Goal: Task Accomplishment & Management: Manage account settings

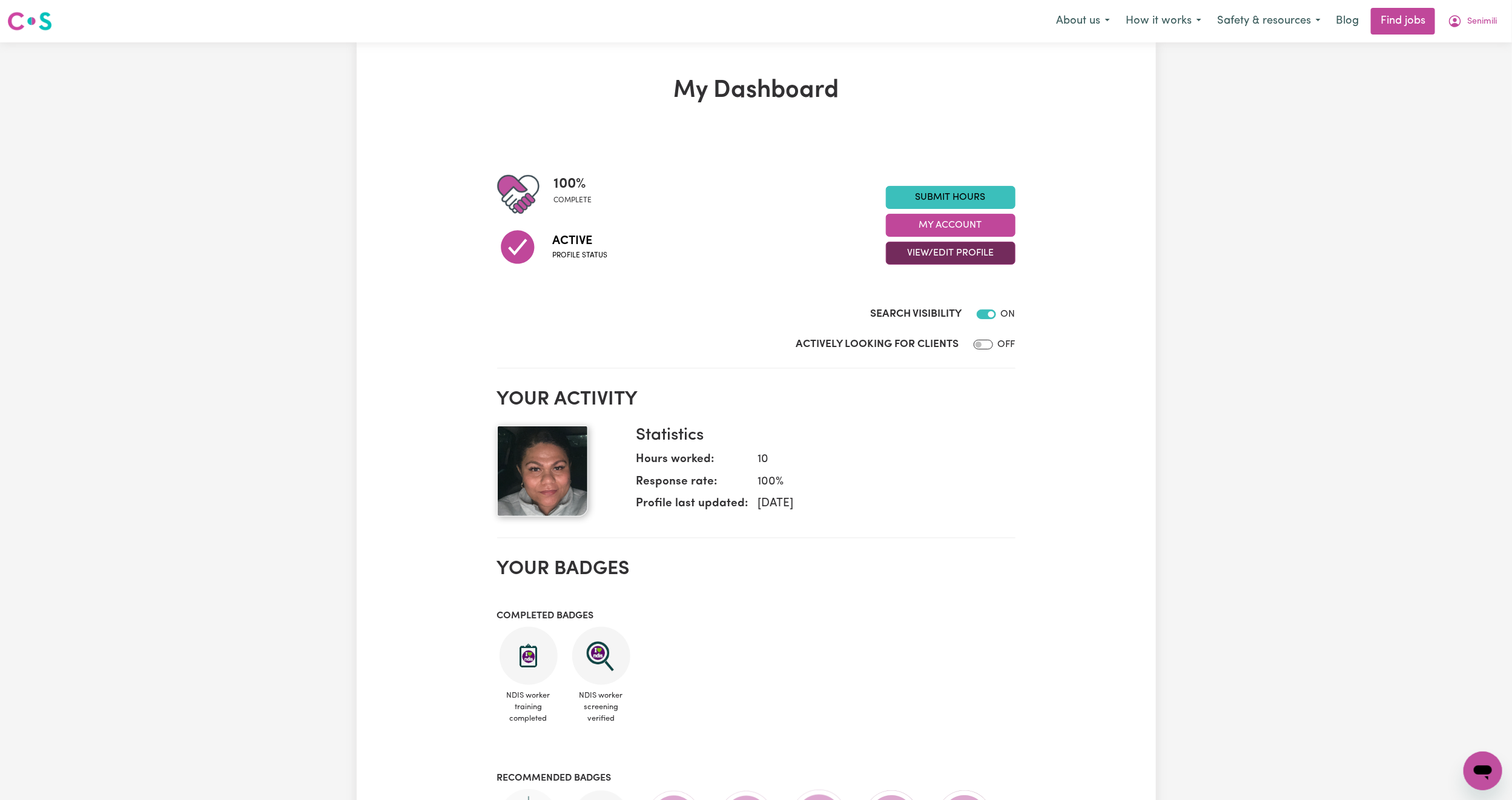
click at [928, 256] on button "View/Edit Profile" at bounding box center [950, 253] width 129 height 23
click at [945, 304] on link "Edit Profile" at bounding box center [942, 308] width 113 height 24
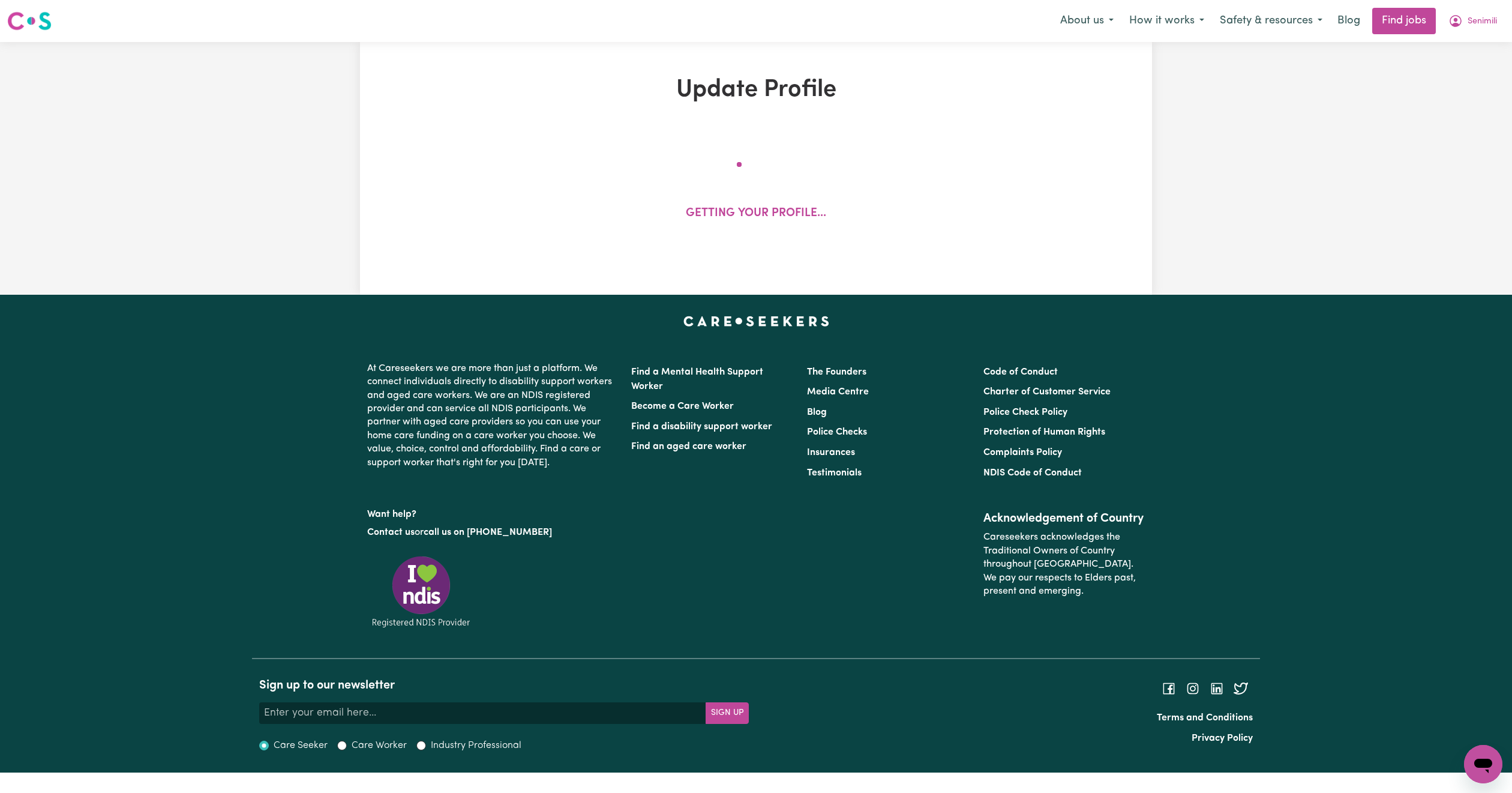
select select "female"
select select "Australian Citizen"
select select "Studying a healthcare related degree or qualification"
select select "50"
select select "77"
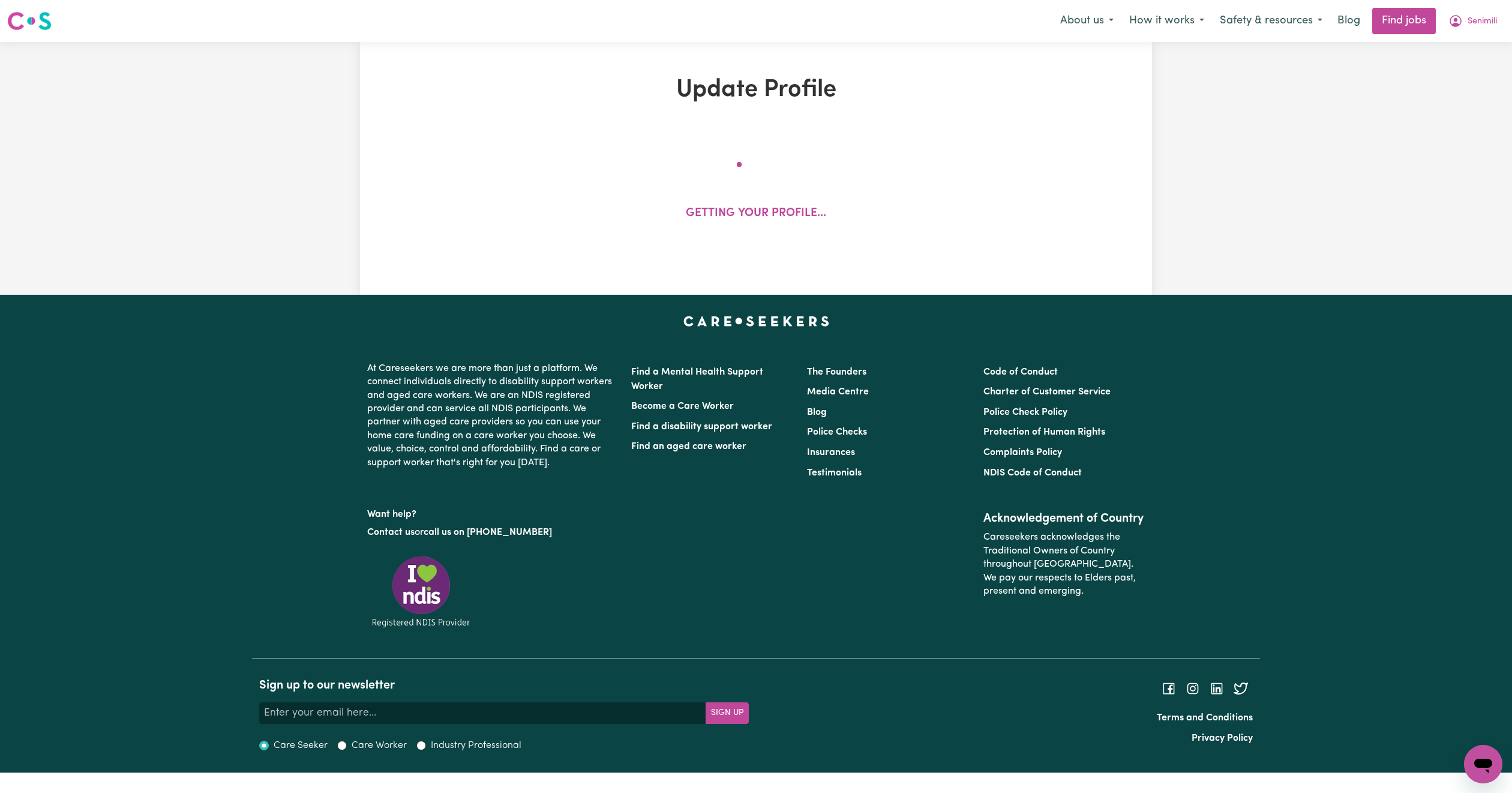
select select "97"
select select "120"
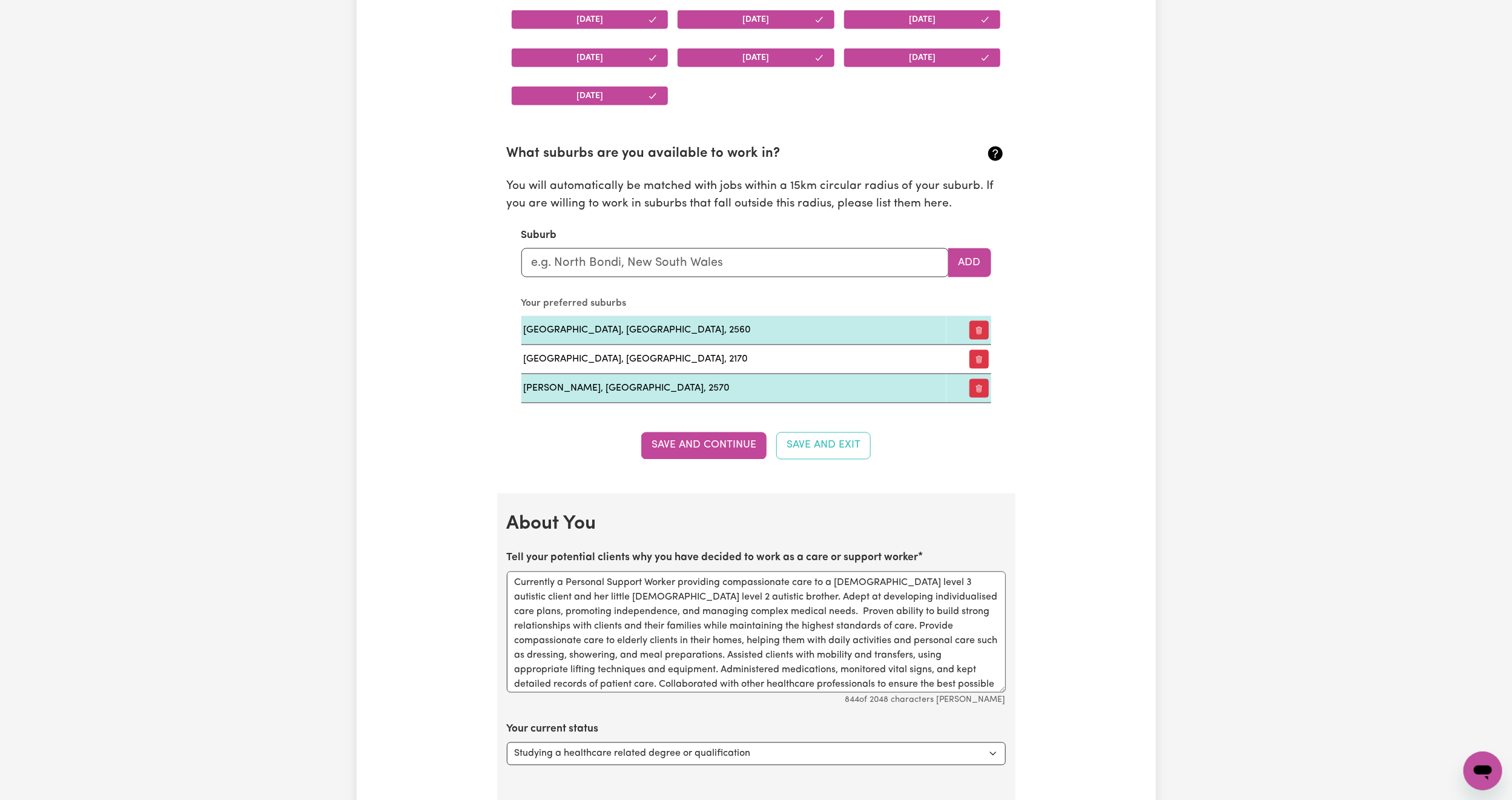
scroll to position [1453, 0]
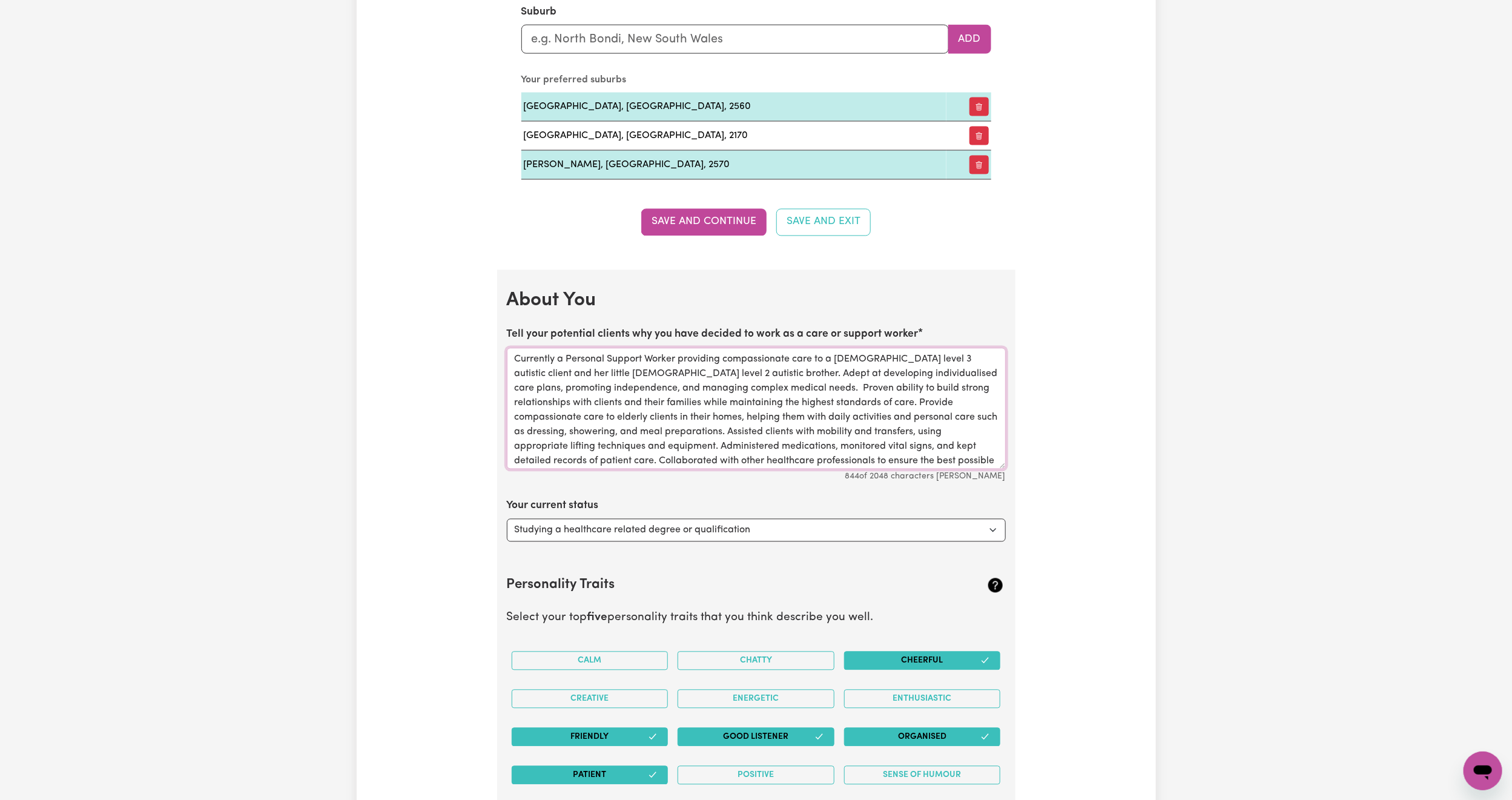
click at [934, 369] on textarea "Currently a Personal Support Worker providing compassionate care to a 21 year o…" at bounding box center [756, 408] width 499 height 121
click at [933, 369] on textarea "Currently a Personal Support Worker providing compassionate care to a 21 year o…" at bounding box center [756, 408] width 499 height 121
click at [956, 367] on textarea "Currently a Personal Support Worker providing compassionate care to a 21 year o…" at bounding box center [756, 408] width 499 height 121
drag, startPoint x: 947, startPoint y: 368, endPoint x: 885, endPoint y: 374, distance: 62.3
click at [885, 374] on textarea "Currently a Personal Support Worker providing compassionate care to a 21 year o…" at bounding box center [756, 408] width 499 height 121
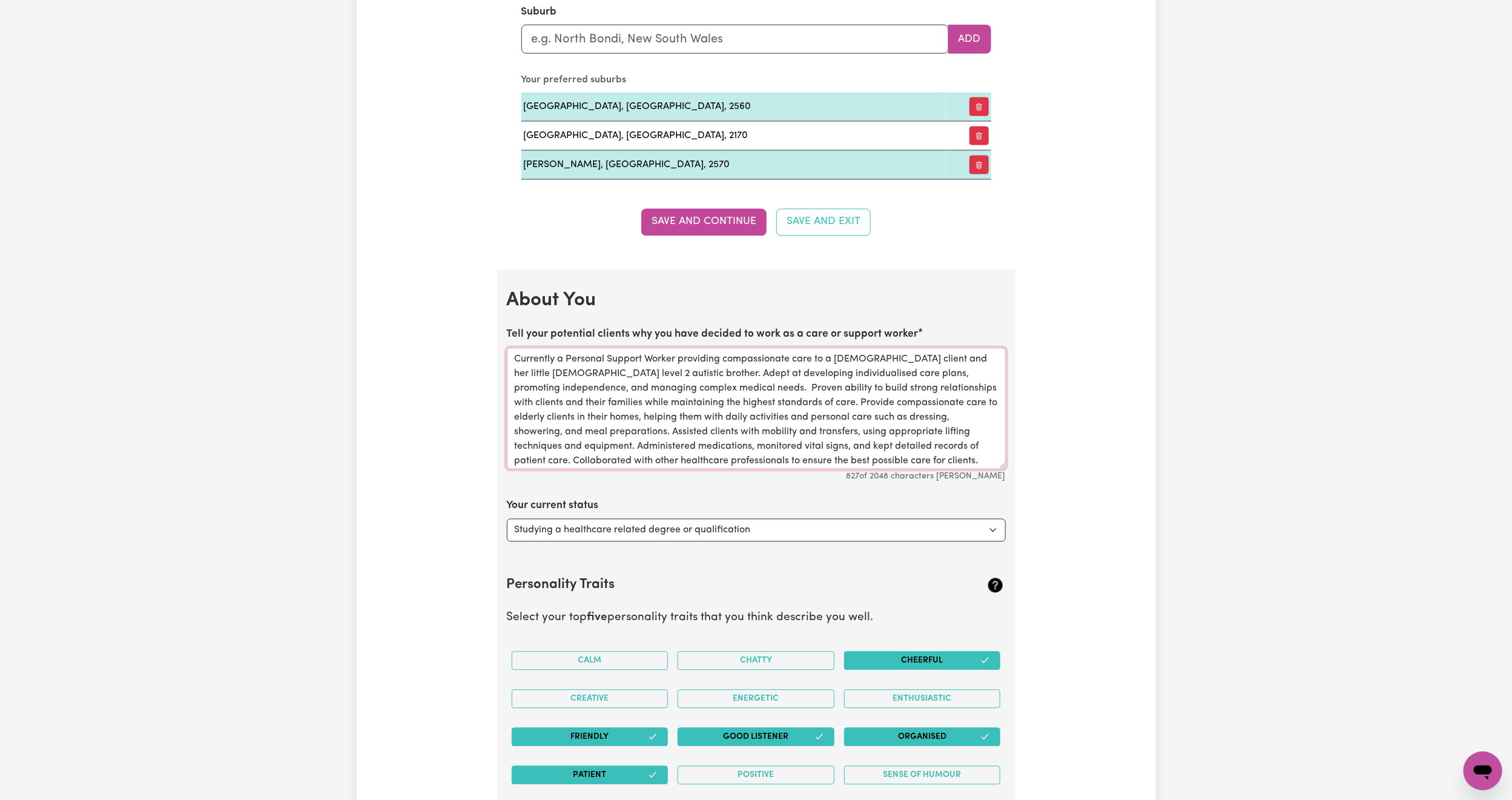
drag, startPoint x: 623, startPoint y: 384, endPoint x: 562, endPoint y: 386, distance: 61.0
click at [562, 386] on textarea "Currently a Personal Support Worker providing compassionate care to a 21 year o…" at bounding box center [756, 408] width 499 height 121
click at [592, 386] on textarea "Currently a Personal Support Worker providing compassionate care to a 21 year o…" at bounding box center [756, 408] width 499 height 121
drag, startPoint x: 816, startPoint y: 382, endPoint x: 748, endPoint y: 391, distance: 68.6
click at [748, 391] on textarea "Currently a Personal Support Worker providing compassionate care to a 21 year o…" at bounding box center [756, 408] width 499 height 121
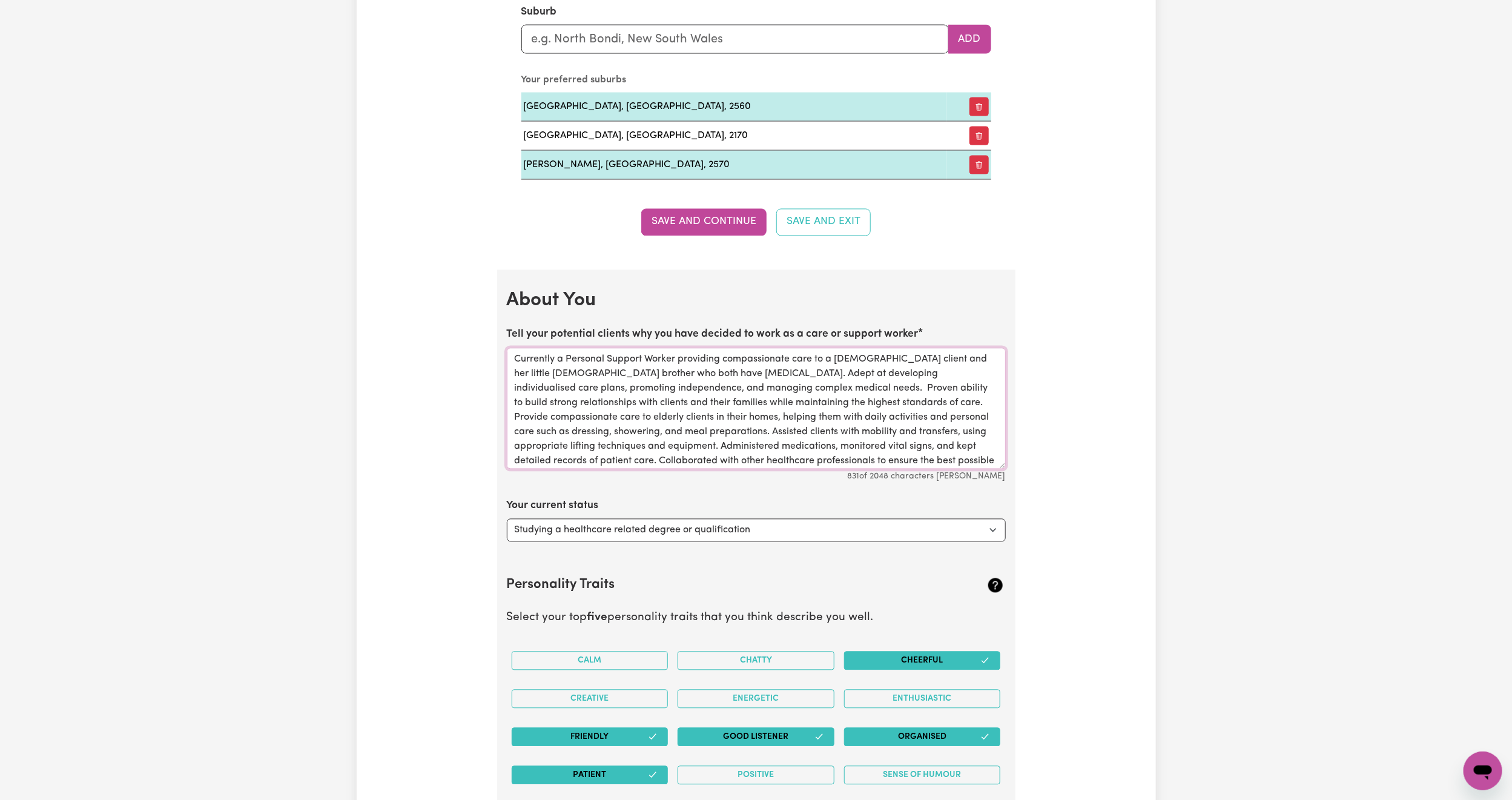
click at [715, 384] on textarea "Currently a Personal Support Worker providing compassionate care to a 21 year o…" at bounding box center [756, 408] width 499 height 121
click at [845, 407] on textarea "Currently a Personal Support Worker providing compassionate care to a 21 year o…" at bounding box center [756, 408] width 499 height 121
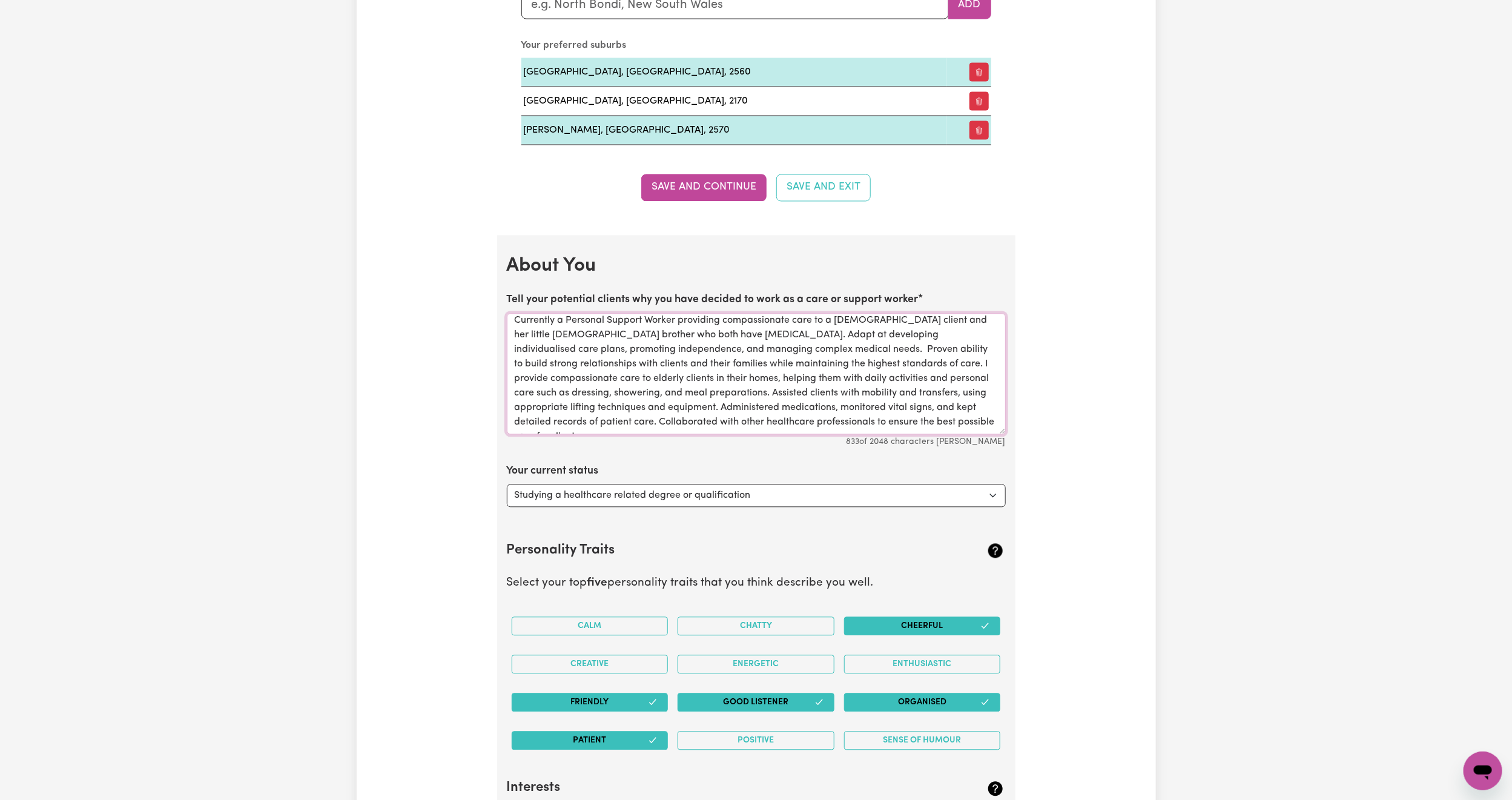
scroll to position [0, 0]
click at [765, 363] on textarea "Currently a Personal Support Worker providing compassionate care to a 21 year o…" at bounding box center [756, 374] width 499 height 121
drag, startPoint x: 818, startPoint y: 367, endPoint x: 834, endPoint y: 380, distance: 20.6
click at [834, 380] on textarea "Currently a Personal Support Worker providing compassionate care to a 21 year o…" at bounding box center [756, 374] width 499 height 121
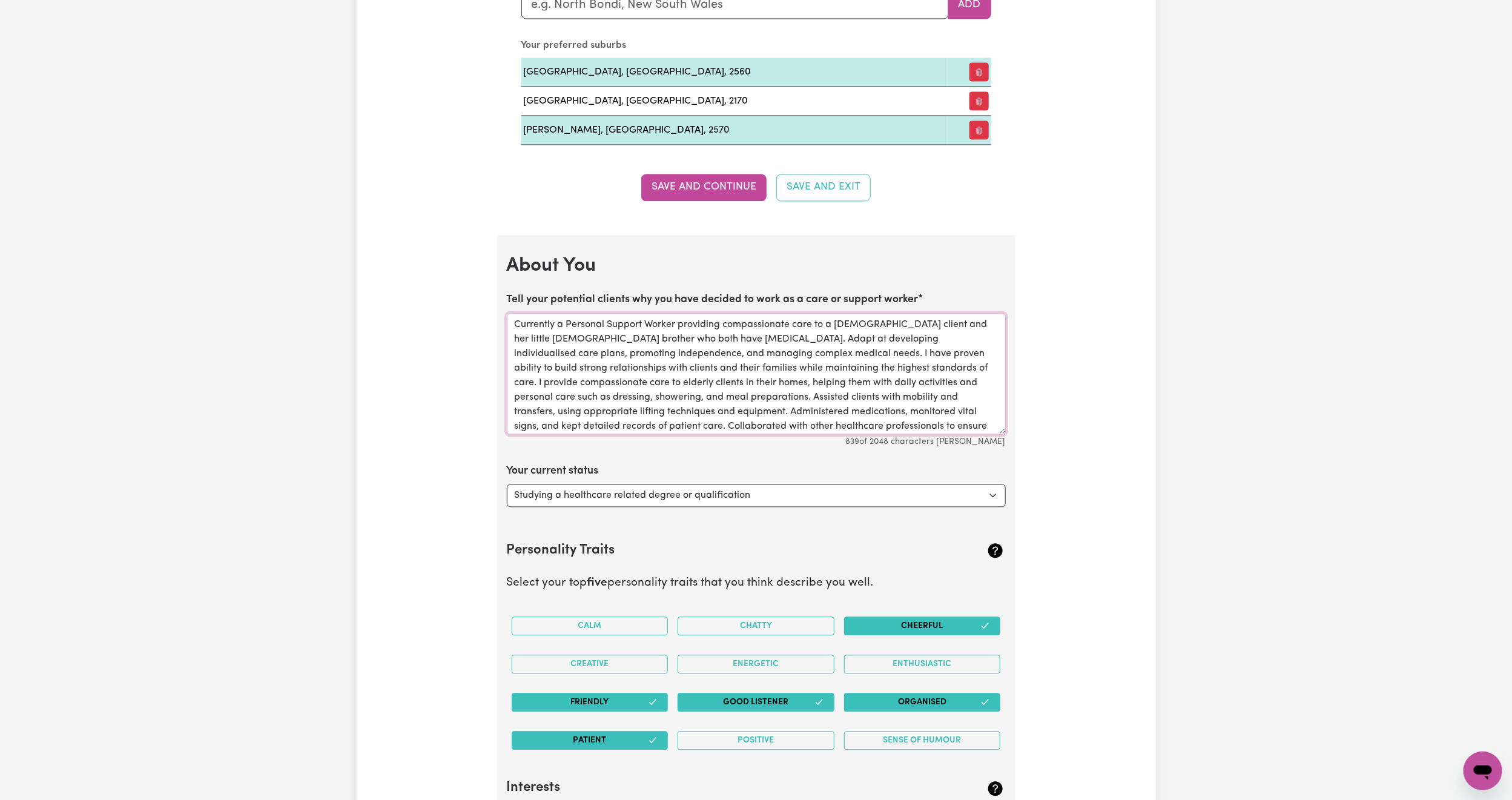
click at [821, 365] on textarea "Currently a Personal Support Worker providing compassionate care to a 21 year o…" at bounding box center [756, 374] width 499 height 121
drag, startPoint x: 760, startPoint y: 364, endPoint x: 703, endPoint y: 347, distance: 59.5
click at [703, 347] on textarea "Currently a Personal Support Worker providing compassionate care to a 21 year o…" at bounding box center [756, 374] width 499 height 121
click at [698, 360] on textarea "Currently a Personal Support Worker providing compassionate care to a 21 year o…" at bounding box center [756, 374] width 499 height 121
drag, startPoint x: 734, startPoint y: 349, endPoint x: 698, endPoint y: 349, distance: 36.0
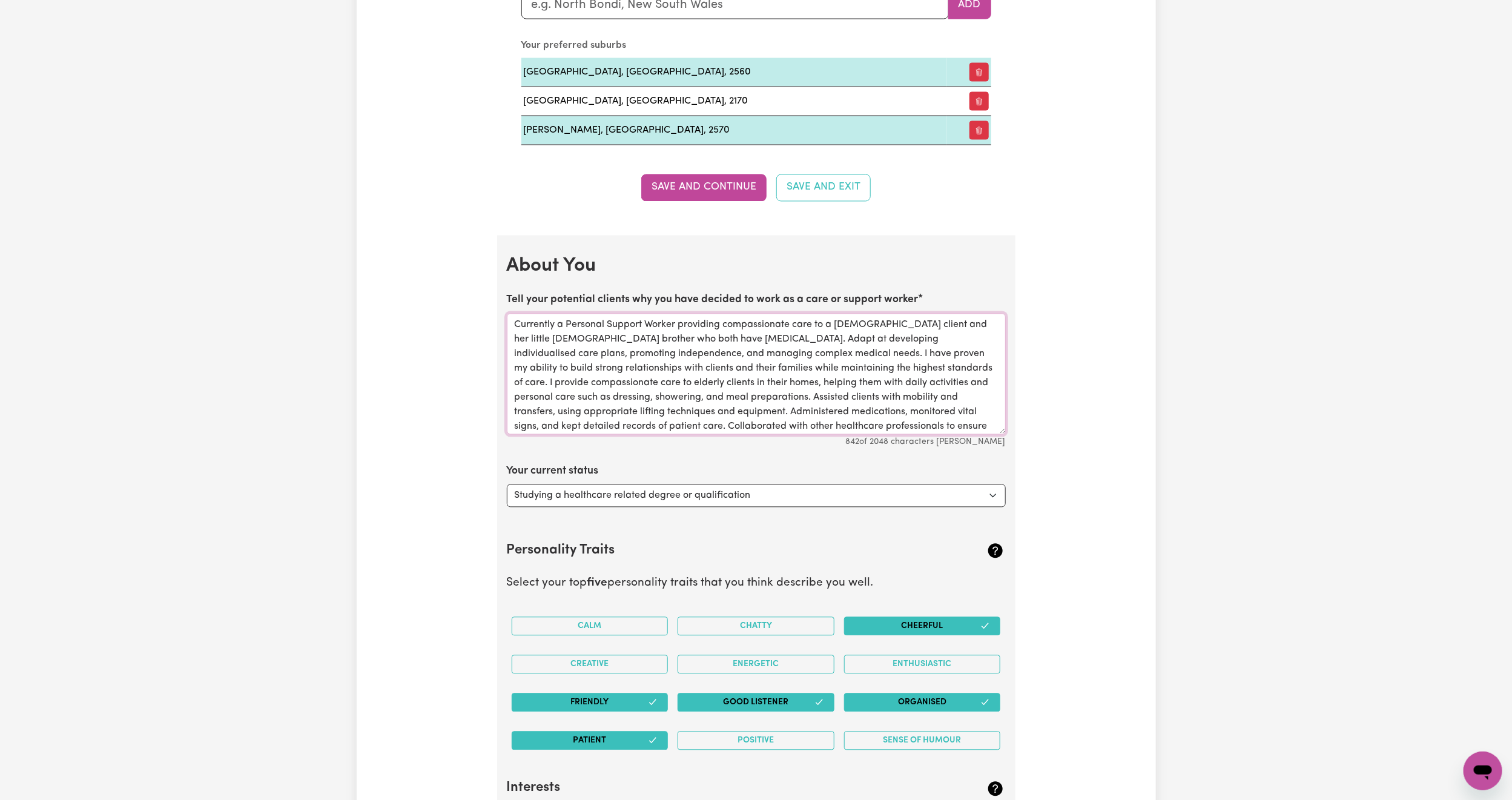
click at [698, 349] on textarea "Currently a Personal Support Worker providing compassionate care to a 21 year o…" at bounding box center [756, 374] width 499 height 121
click at [703, 351] on textarea "Currently a Personal Support Worker providing compassionate care to a 21 year o…" at bounding box center [756, 374] width 499 height 121
drag, startPoint x: 787, startPoint y: 353, endPoint x: 698, endPoint y: 351, distance: 89.0
click at [698, 351] on textarea "Currently a Personal Support Worker providing compassionate care to a 21 year o…" at bounding box center [756, 374] width 499 height 121
click at [709, 351] on textarea "Currently a Personal Support Worker providing compassionate care to a 21 year o…" at bounding box center [756, 374] width 499 height 121
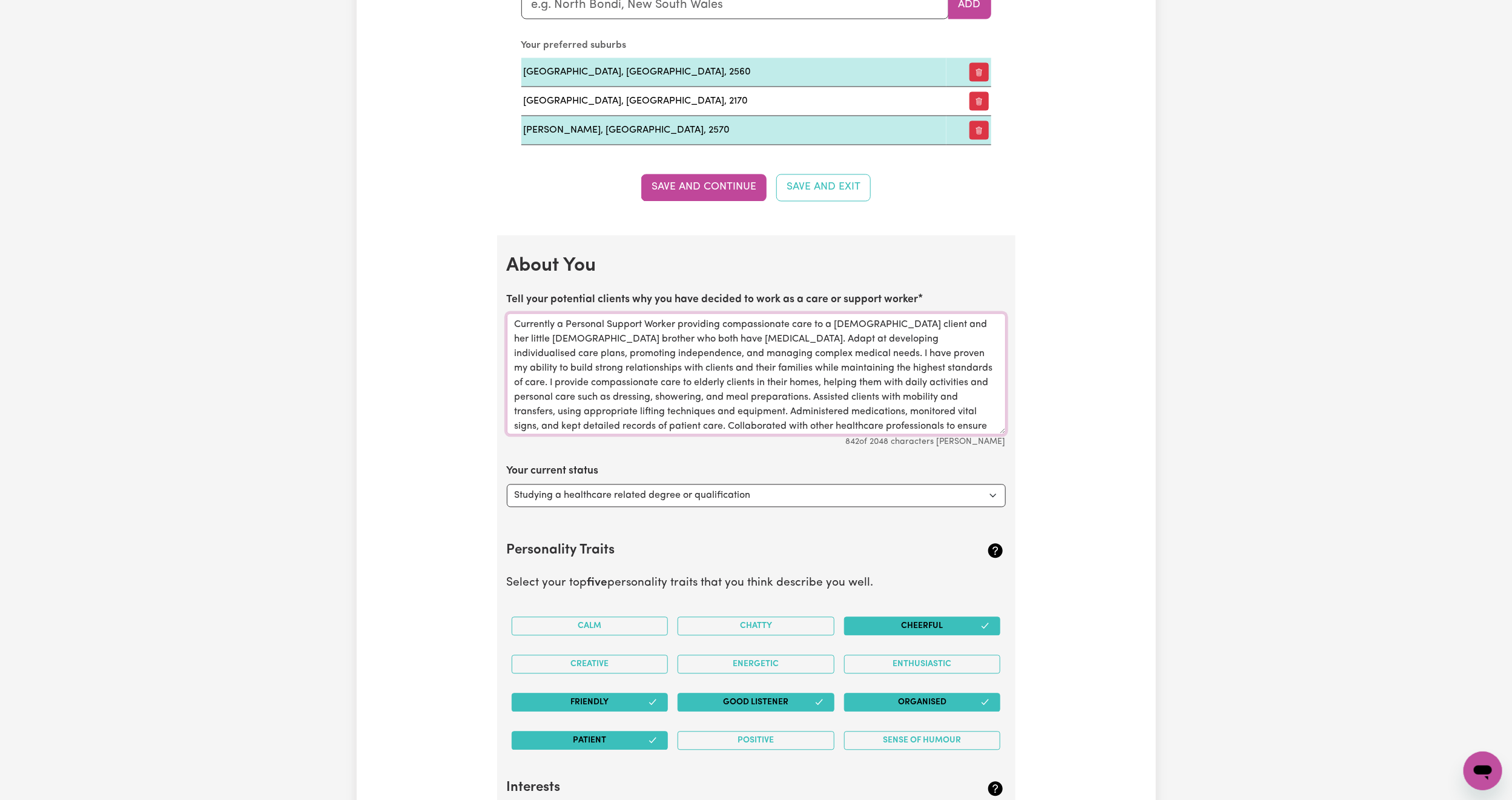
drag, startPoint x: 737, startPoint y: 347, endPoint x: 700, endPoint y: 347, distance: 37.0
click at [700, 347] on textarea "Currently a Personal Support Worker providing compassionate care to a 21 year o…" at bounding box center [756, 374] width 499 height 121
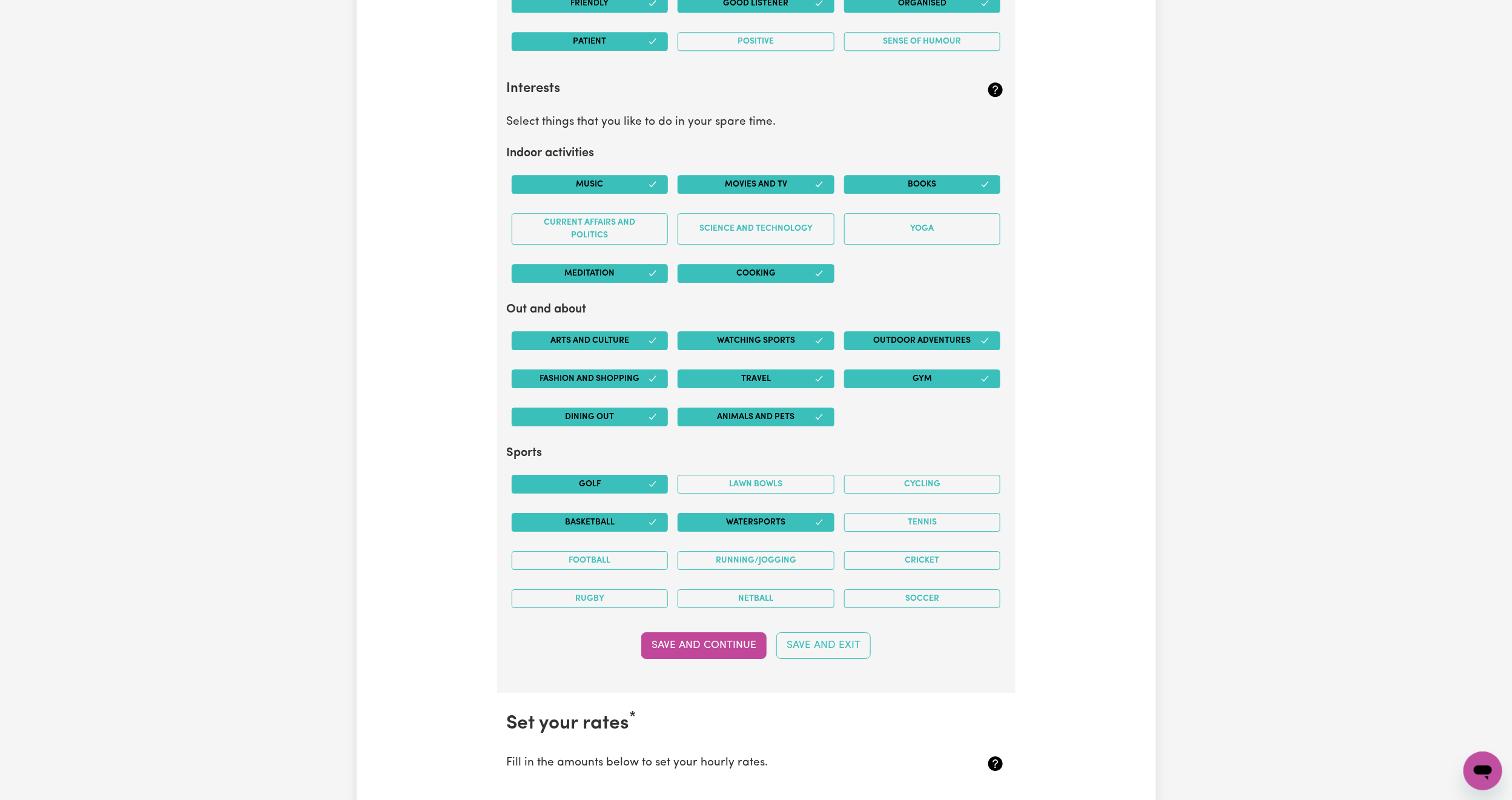
scroll to position [2395, 0]
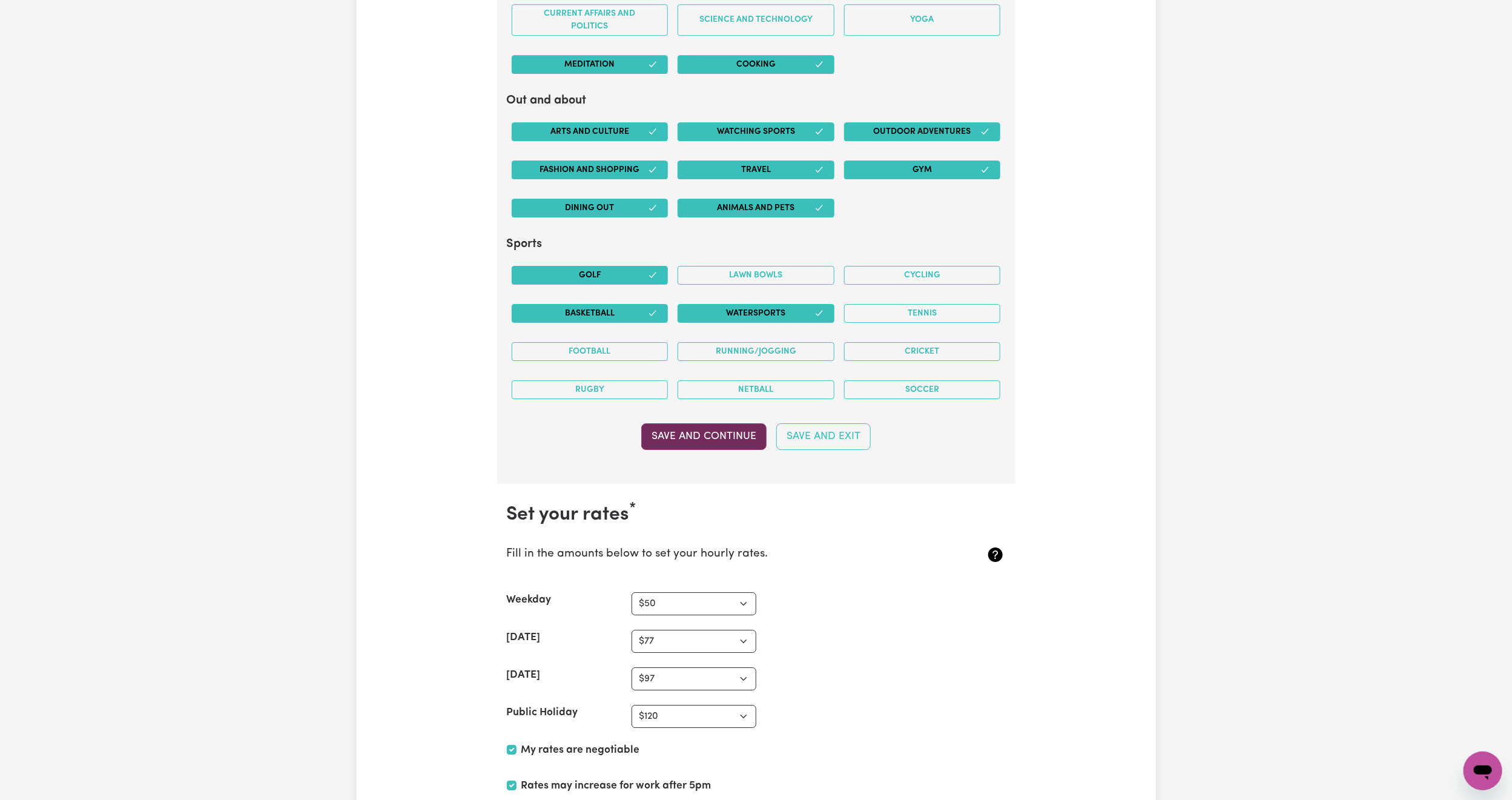
type textarea "Currently a Personal Support Worker providing compassionate care to a 21 year o…"
click at [728, 450] on button "Save and Continue" at bounding box center [704, 436] width 125 height 27
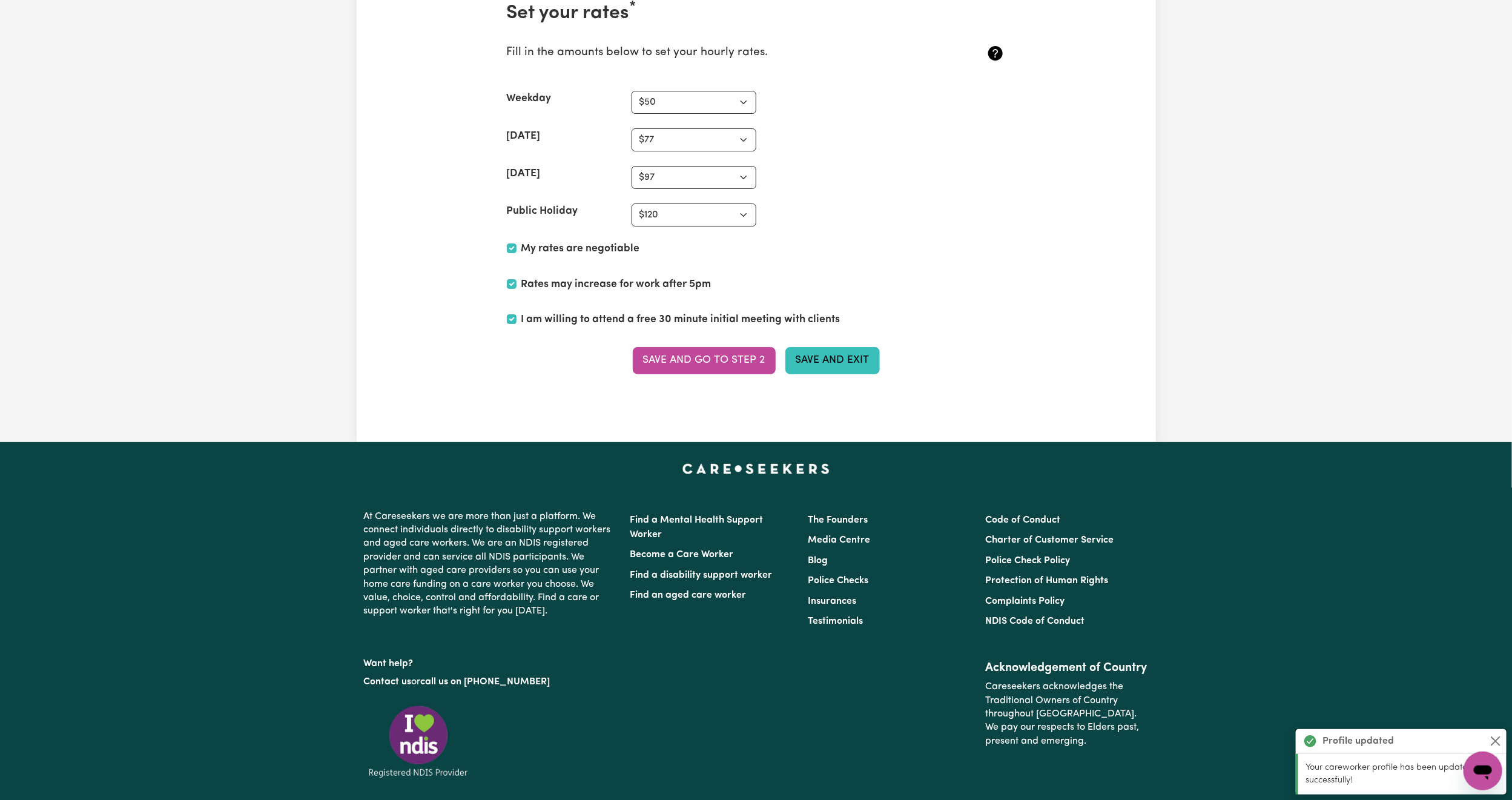
click at [829, 374] on button "Save and Exit" at bounding box center [832, 360] width 95 height 27
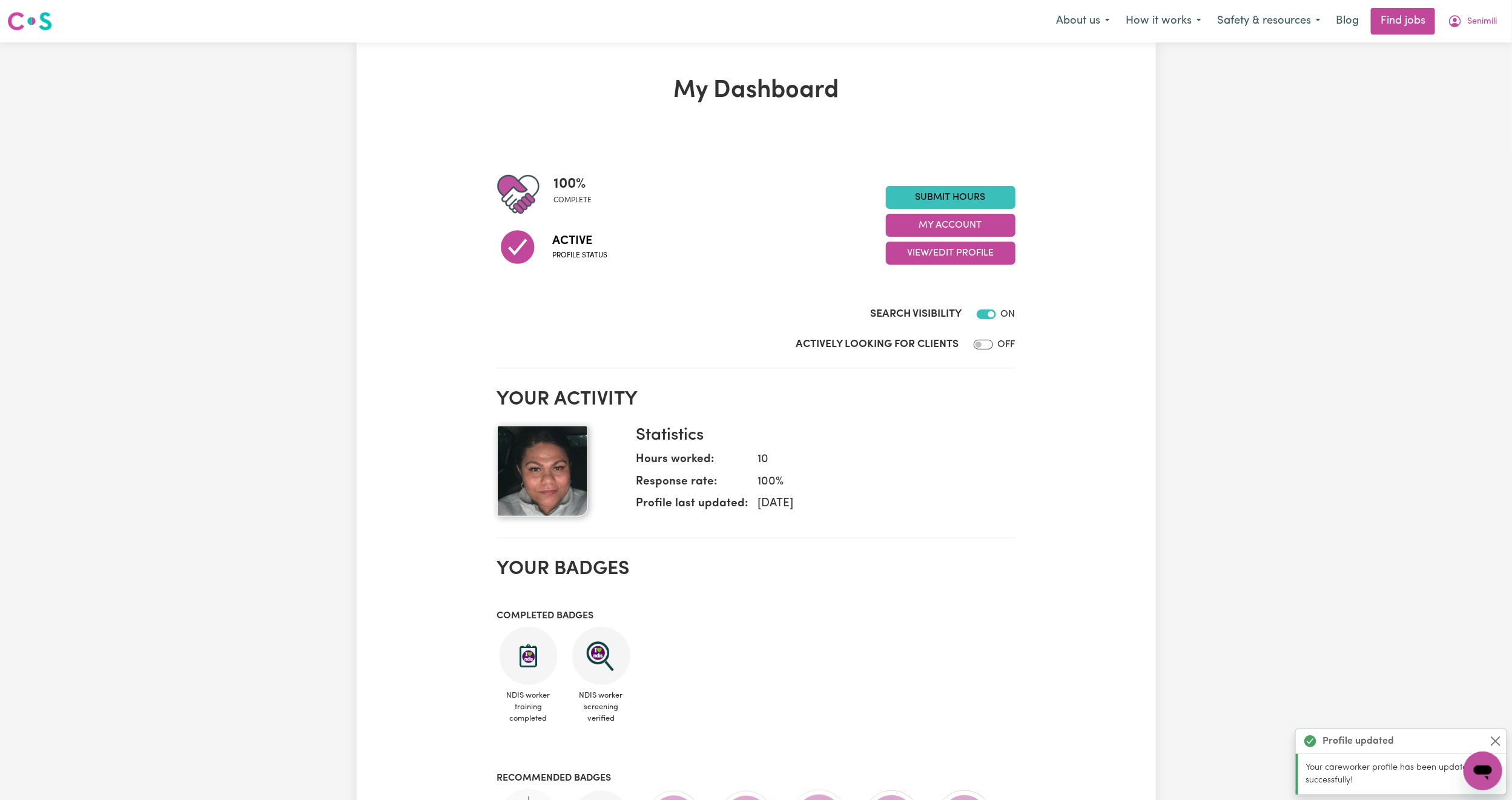
click at [976, 210] on div "Submit Hours My Account View/Edit Profile" at bounding box center [950, 225] width 129 height 79
click at [983, 221] on button "My Account" at bounding box center [950, 225] width 129 height 23
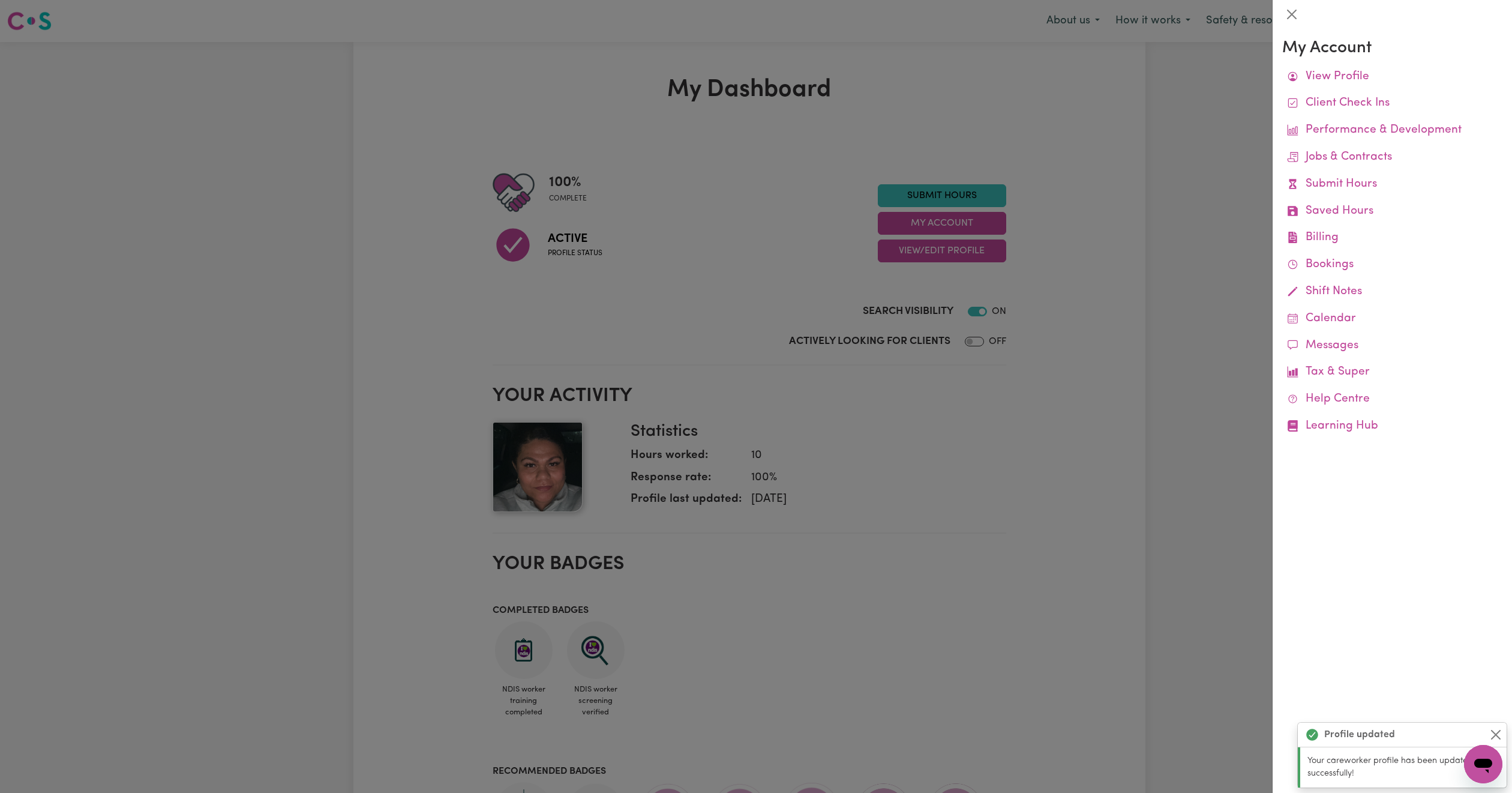
click at [980, 117] on div at bounding box center [756, 396] width 1512 height 793
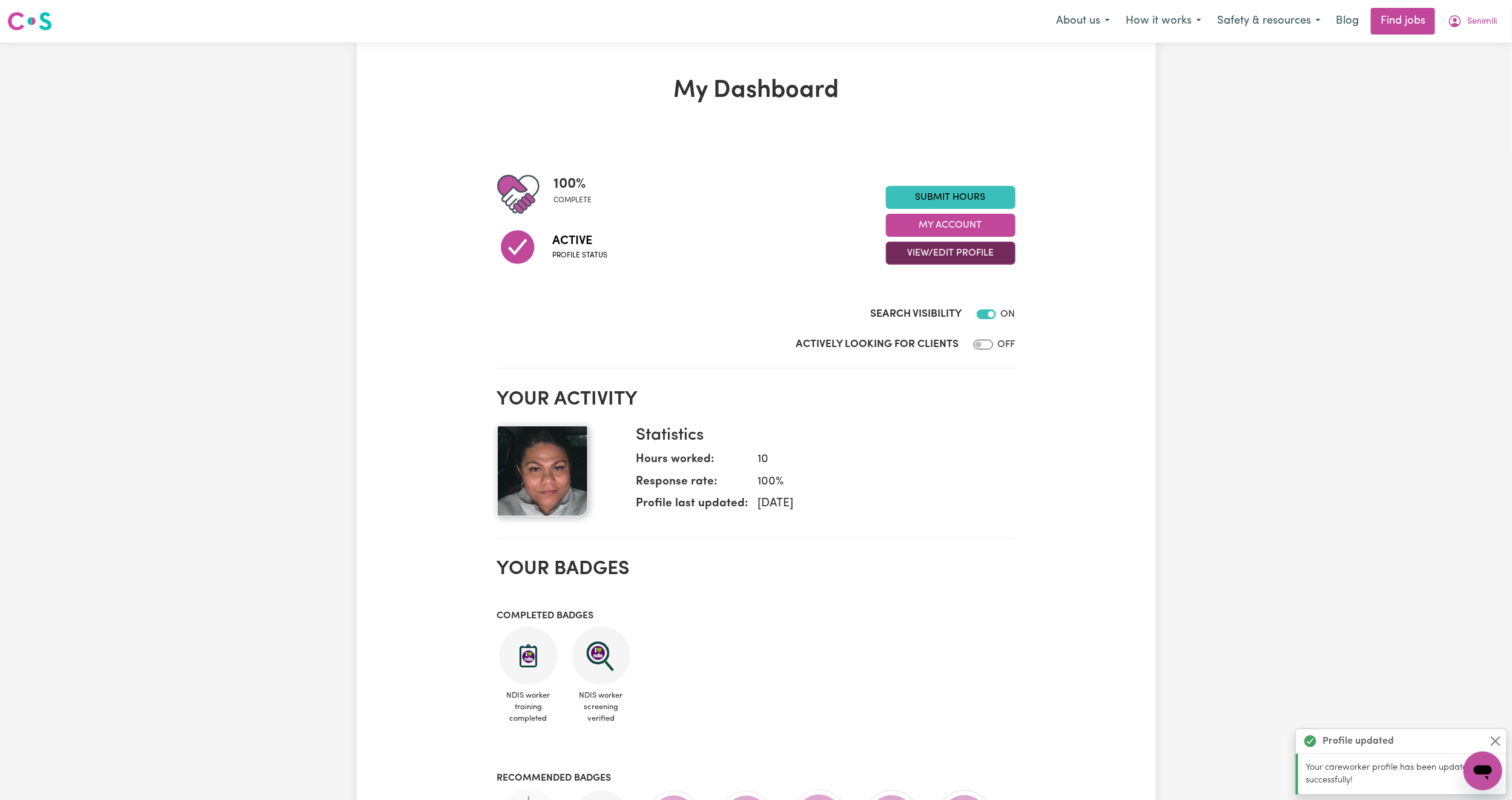
click at [925, 255] on button "View/Edit Profile" at bounding box center [950, 253] width 129 height 23
drag, startPoint x: 920, startPoint y: 265, endPoint x: 921, endPoint y: 277, distance: 12.0
click at [921, 277] on link "View Profile" at bounding box center [942, 283] width 113 height 24
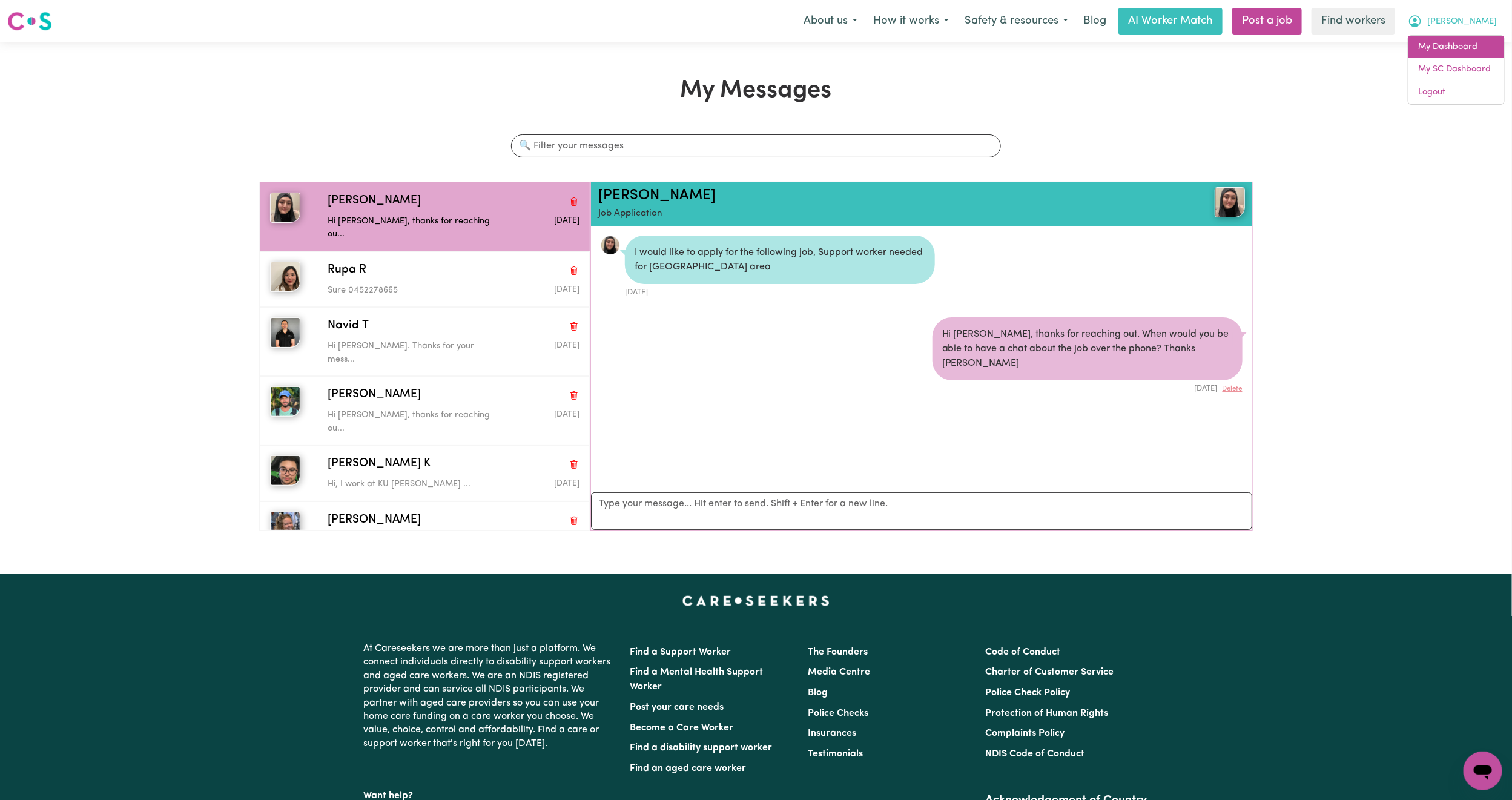
scroll to position [7, 0]
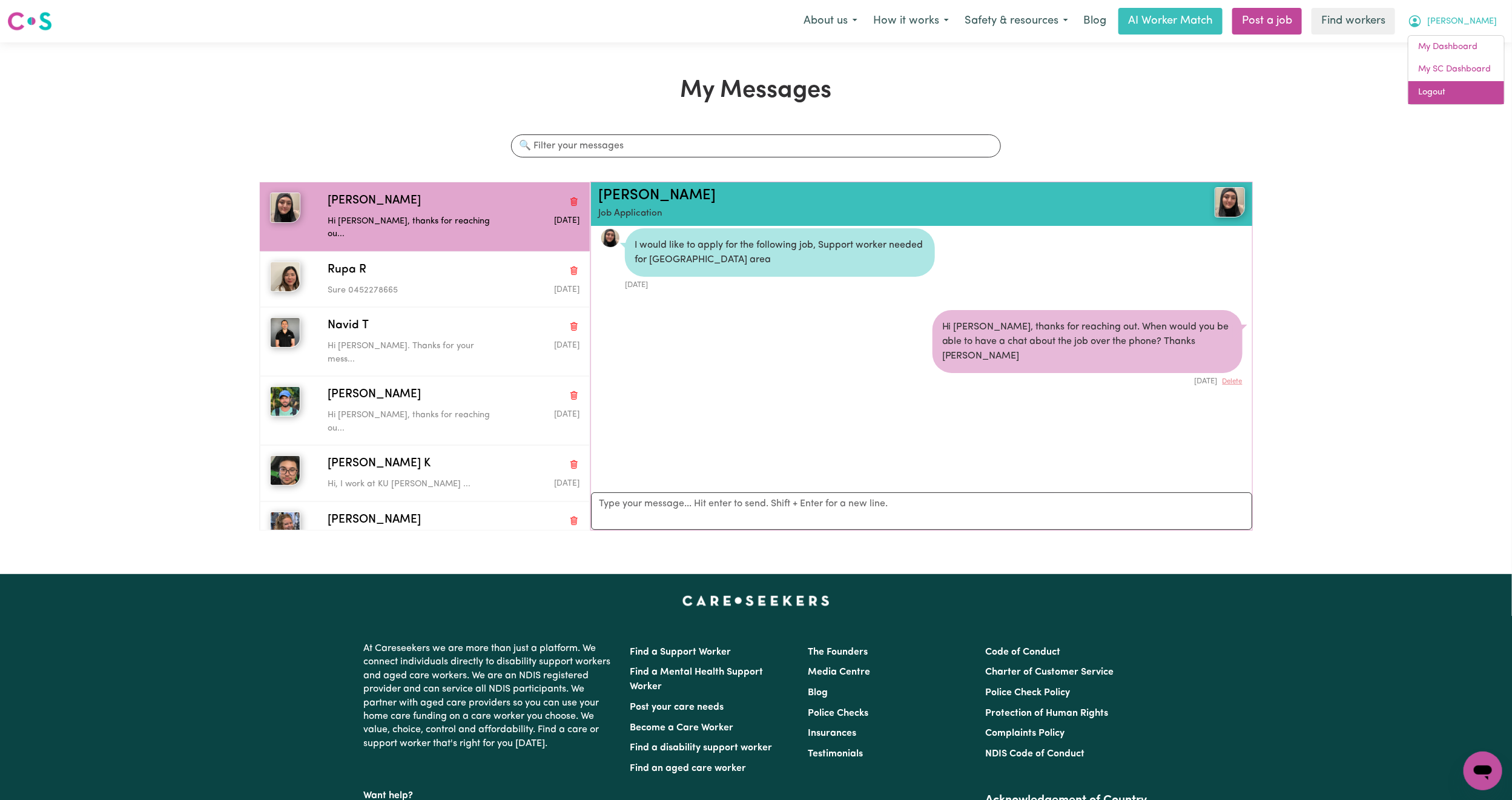
click at [1450, 93] on link "Logout" at bounding box center [1456, 92] width 95 height 23
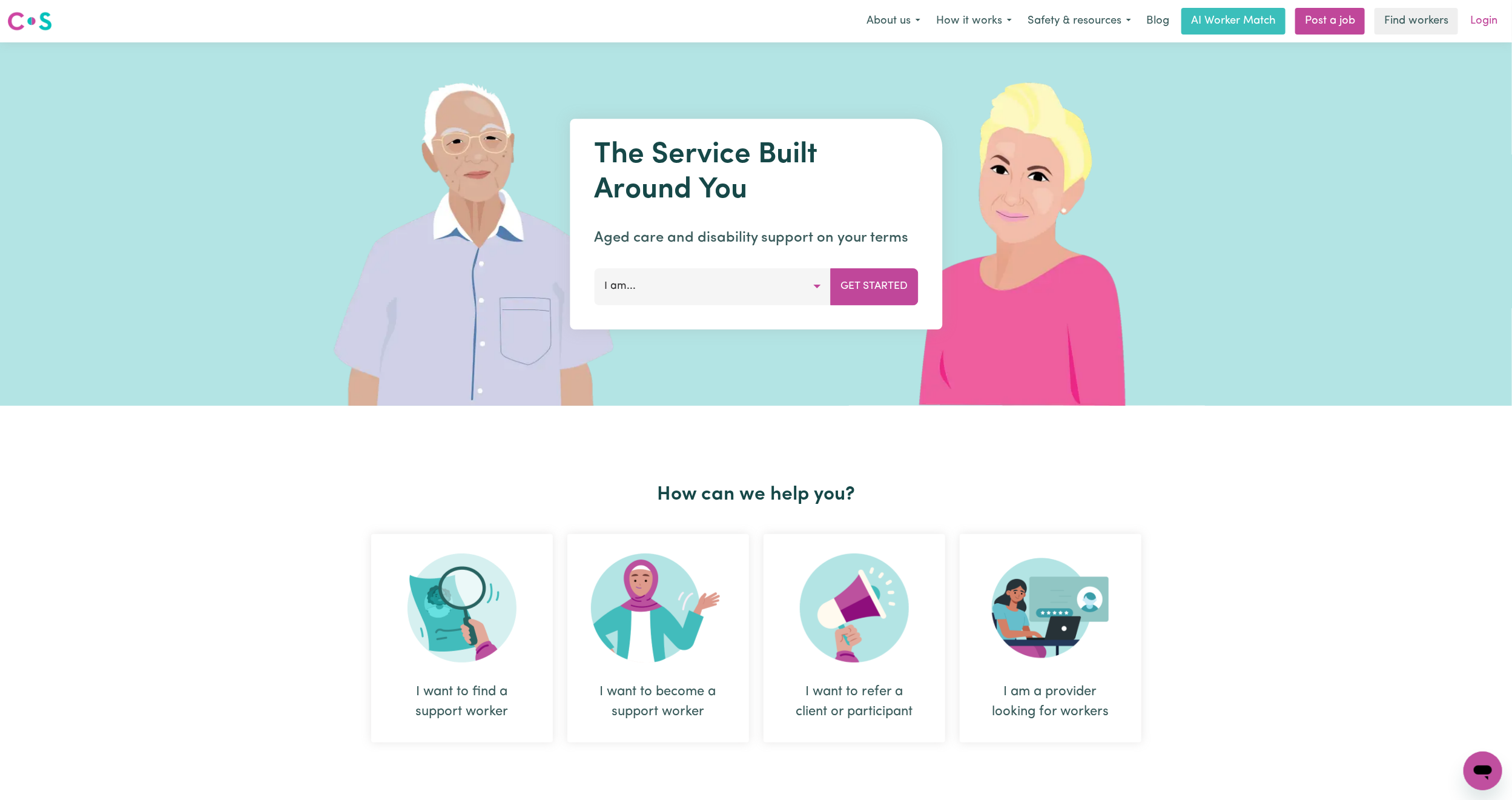
click at [1464, 24] on link "Login" at bounding box center [1484, 21] width 42 height 27
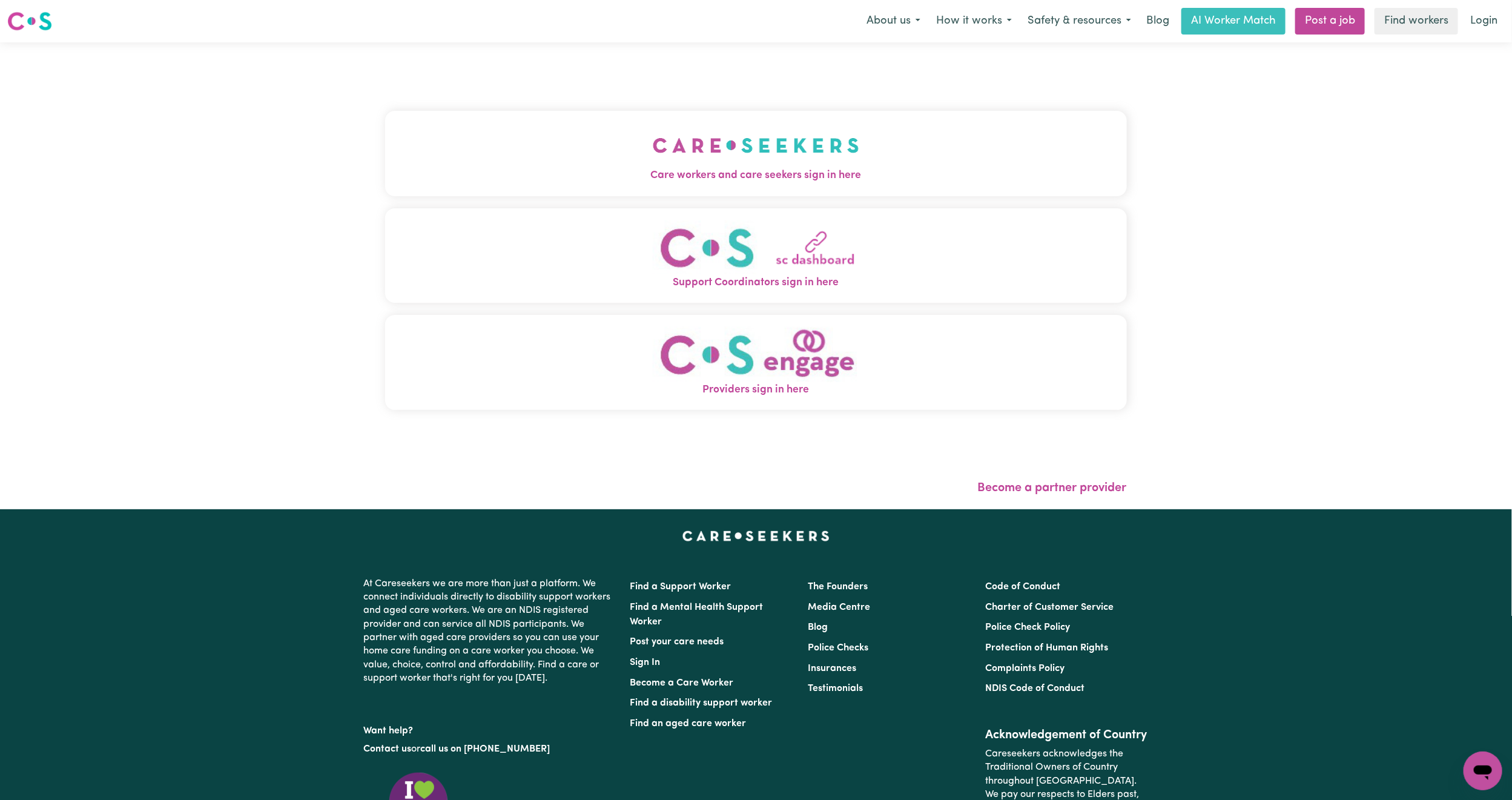
click at [720, 128] on button "Care workers and care seekers sign in here" at bounding box center [756, 153] width 742 height 85
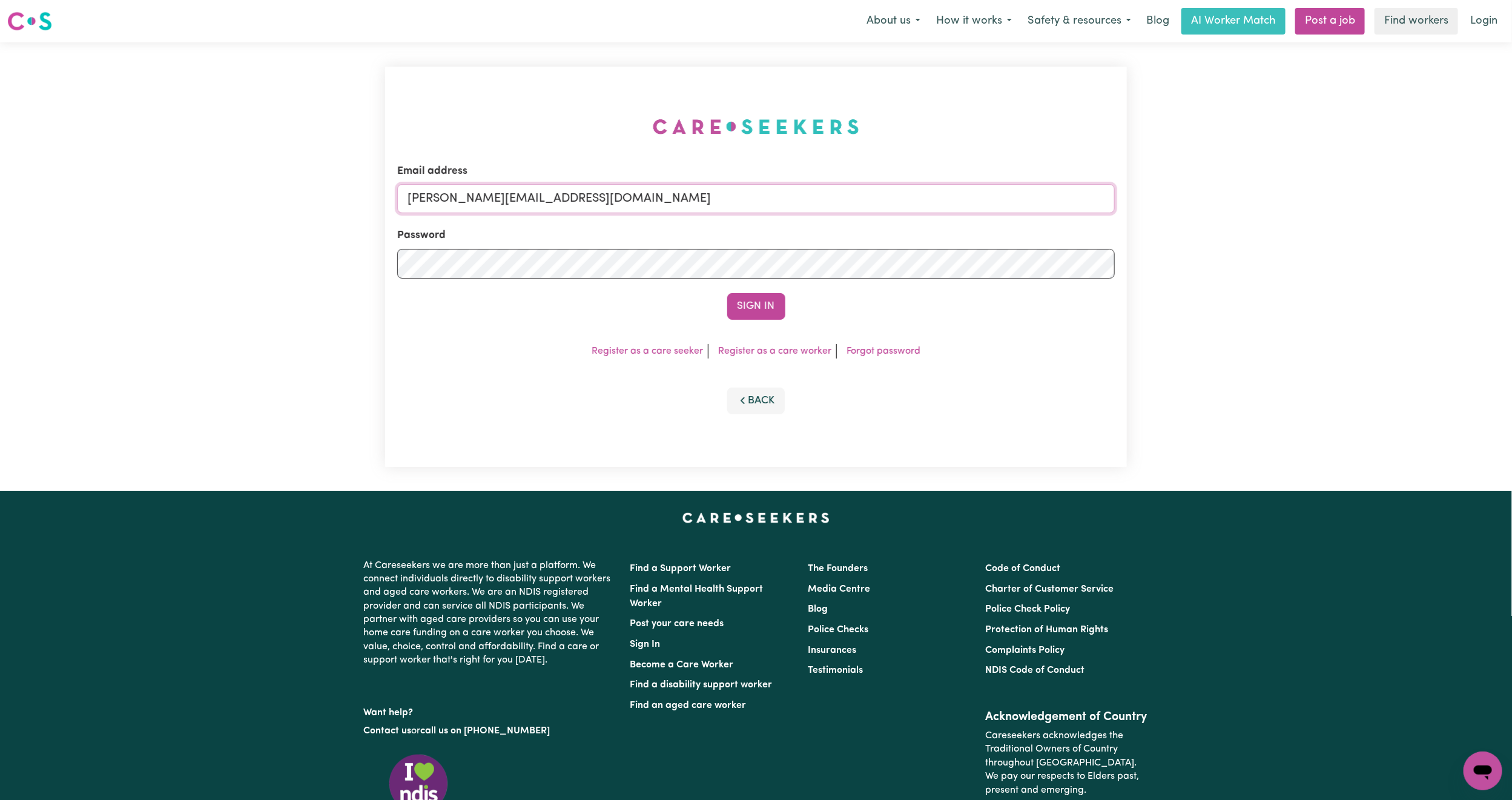
click at [609, 195] on input "[PERSON_NAME][EMAIL_ADDRESS][DOMAIN_NAME]" at bounding box center [756, 199] width 718 height 29
drag, startPoint x: 469, startPoint y: 199, endPoint x: 1003, endPoint y: 224, distance: 534.6
click at [1003, 224] on form "Email address [EMAIL_ADDRESS][PERSON_NAME][DOMAIN_NAME] Password Sign In" at bounding box center [756, 241] width 718 height 156
type input "[EMAIL_ADDRESS][DOMAIN_NAME]"
click at [756, 305] on button "Sign In" at bounding box center [756, 306] width 58 height 27
